Goal: Navigation & Orientation: Find specific page/section

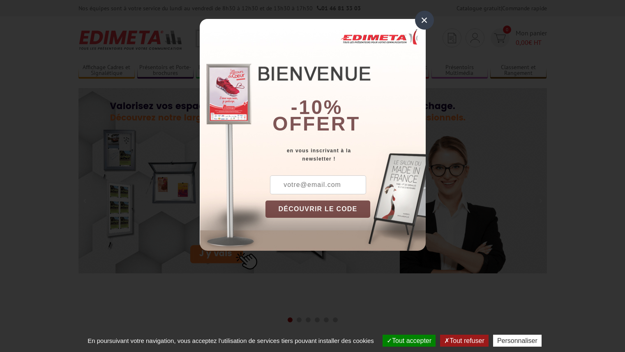
click at [430, 17] on div "×" at bounding box center [424, 20] width 19 height 19
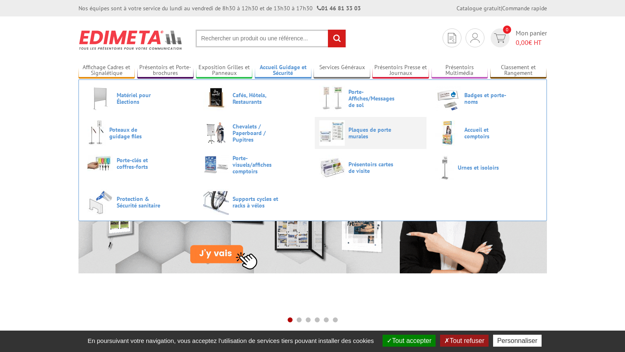
click at [373, 130] on span "Plaques de porte murales" at bounding box center [373, 132] width 49 height 13
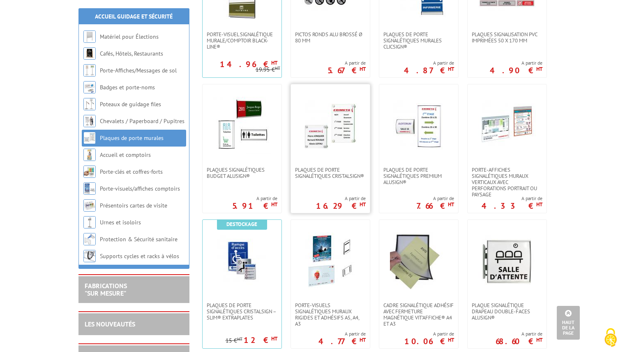
scroll to position [228, 0]
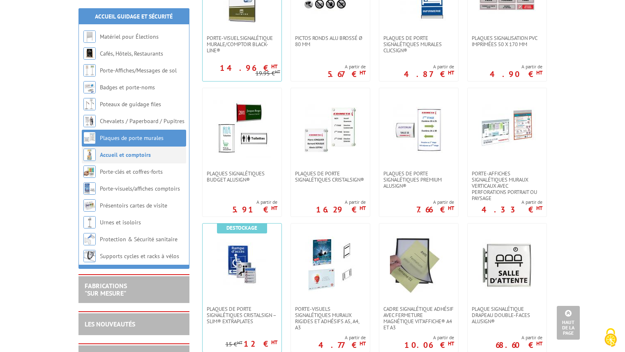
click at [141, 155] on link "Accueil et comptoirs" at bounding box center [125, 154] width 51 height 7
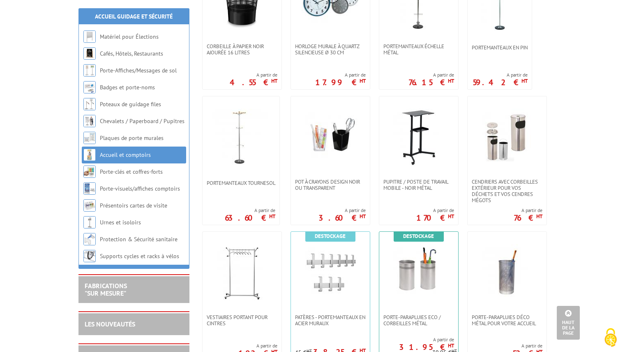
scroll to position [338, 0]
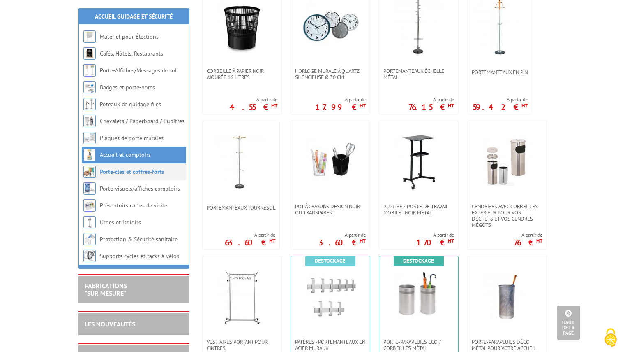
click at [151, 177] on li "Porte-clés et coffres-forts" at bounding box center [134, 171] width 104 height 17
click at [125, 175] on link "Porte-clés et coffres-forts" at bounding box center [132, 171] width 64 height 7
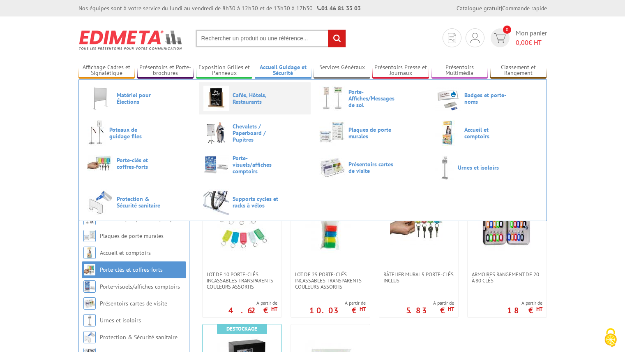
click at [259, 93] on span "Cafés, Hôtels, Restaurants" at bounding box center [257, 98] width 49 height 13
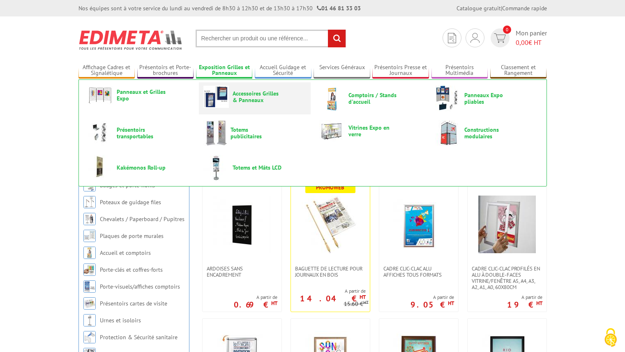
click at [236, 91] on span "Accessoires Grilles & Panneaux" at bounding box center [257, 96] width 49 height 13
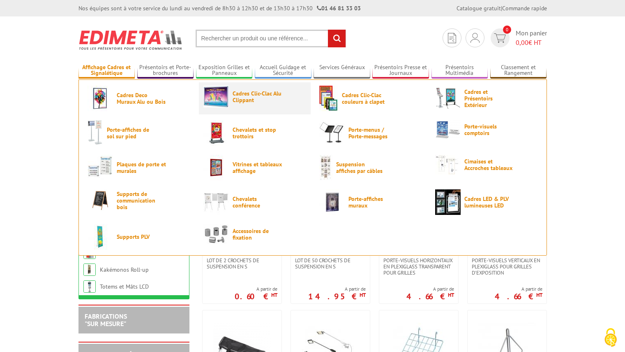
click at [278, 99] on span "Cadres Clic-Clac Alu Clippant" at bounding box center [257, 96] width 49 height 13
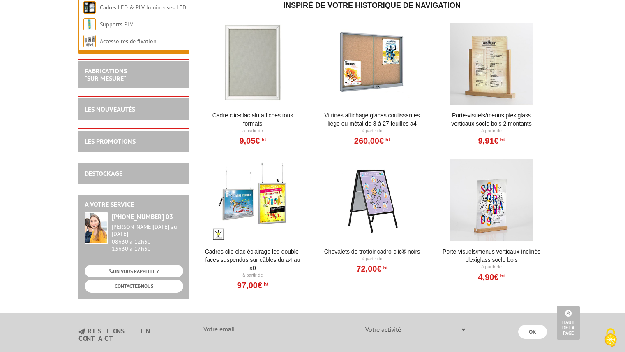
scroll to position [747, 0]
click at [264, 259] on link "Cadres clic-clac éclairage LED double-faces suspendus sur câbles du A4 au A0" at bounding box center [253, 259] width 102 height 25
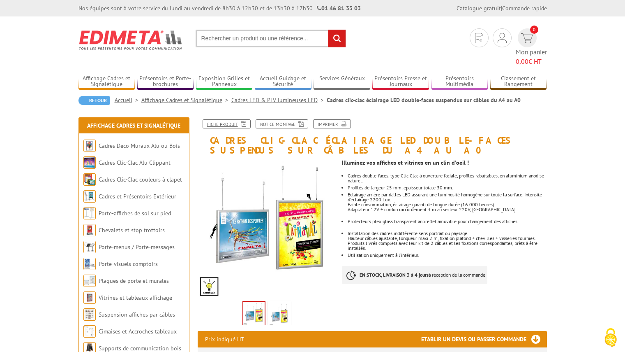
click at [227, 119] on link "Fiche produit" at bounding box center [227, 123] width 48 height 9
